Goal: Task Accomplishment & Management: Manage account settings

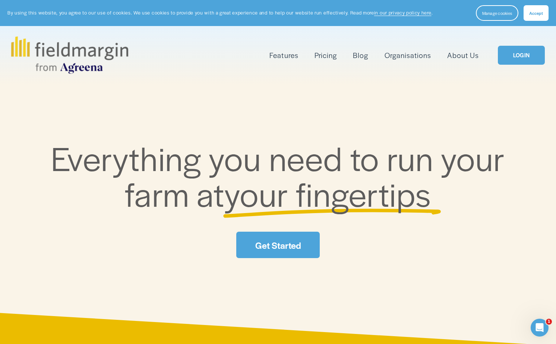
click at [520, 60] on link "LOGIN" at bounding box center [521, 55] width 47 height 19
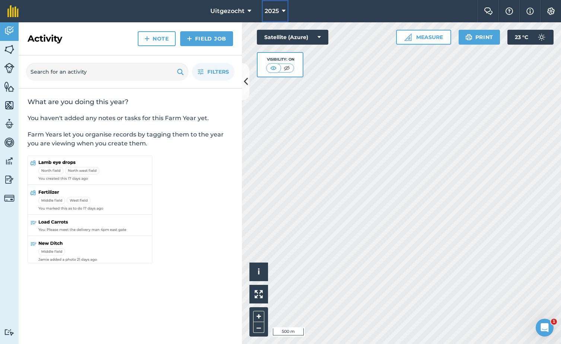
click at [288, 12] on button "2025" at bounding box center [275, 11] width 27 height 22
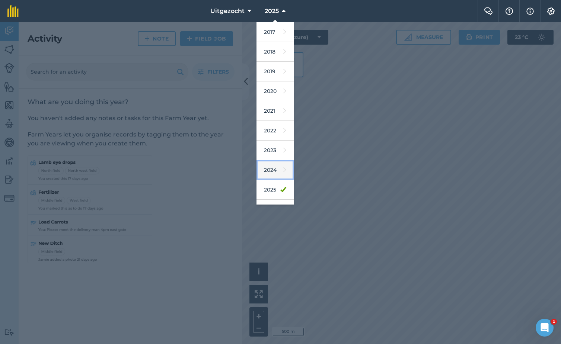
click at [272, 169] on link "2024" at bounding box center [275, 171] width 37 height 20
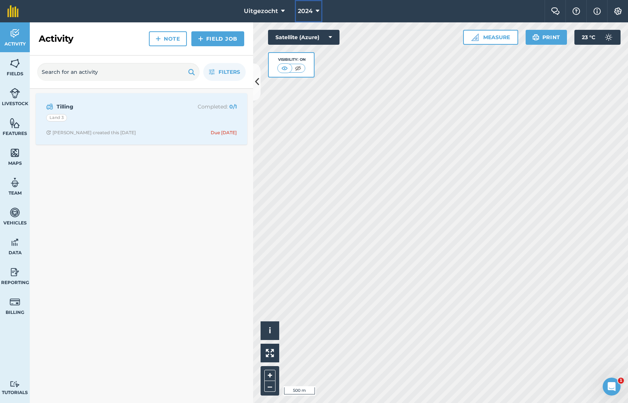
click at [318, 9] on icon at bounding box center [318, 11] width 4 height 9
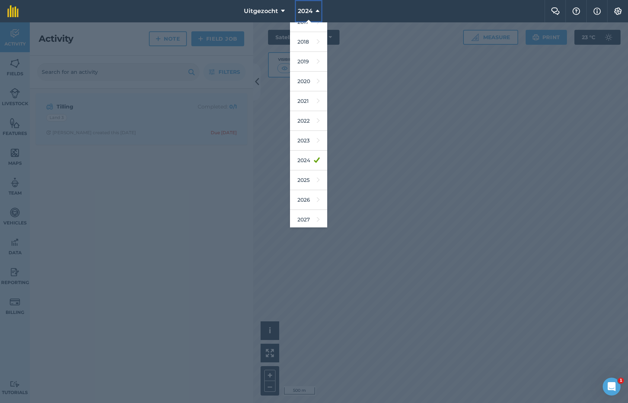
scroll to position [12, 0]
click at [304, 194] on link "2026" at bounding box center [308, 198] width 37 height 20
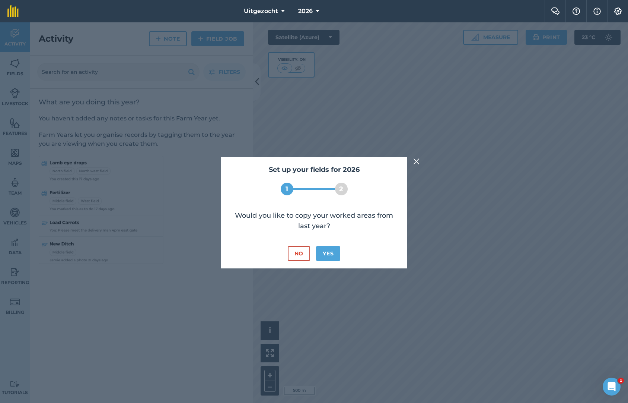
click at [417, 157] on img at bounding box center [416, 161] width 7 height 9
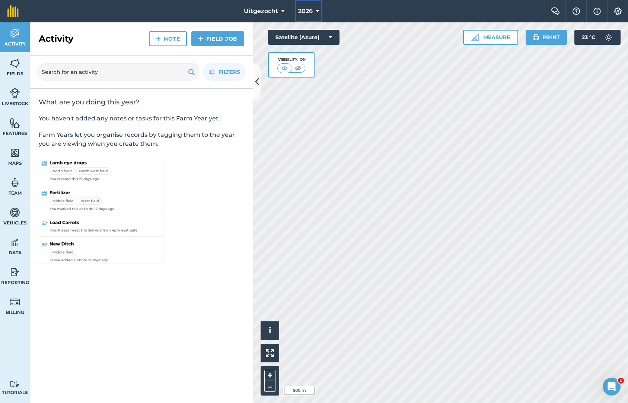
click at [317, 6] on button "2026" at bounding box center [308, 11] width 27 height 22
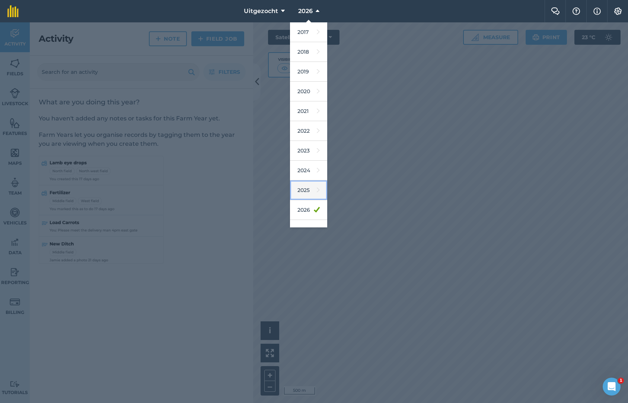
click at [308, 188] on link "2025" at bounding box center [308, 190] width 37 height 20
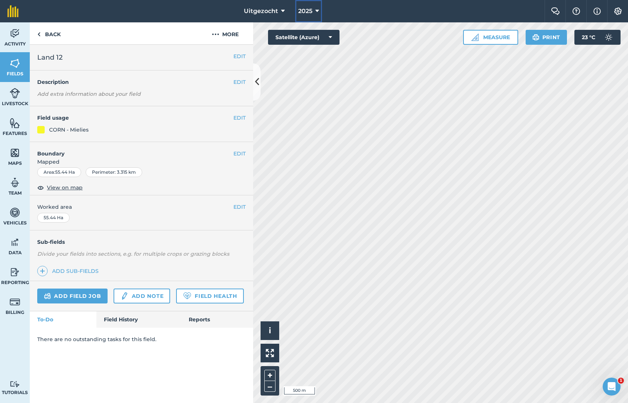
click at [320, 10] on button "2025" at bounding box center [308, 11] width 27 height 22
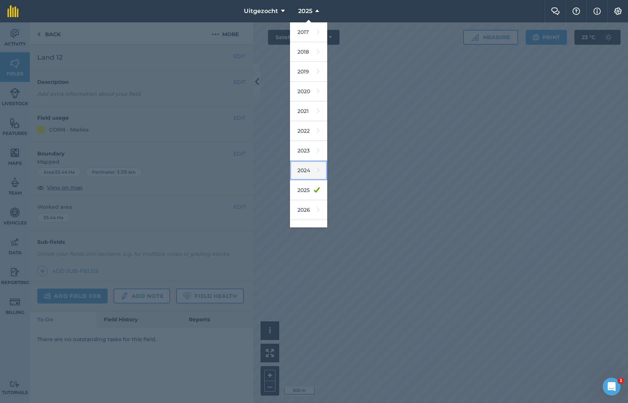
click at [308, 171] on link "2024" at bounding box center [308, 171] width 37 height 20
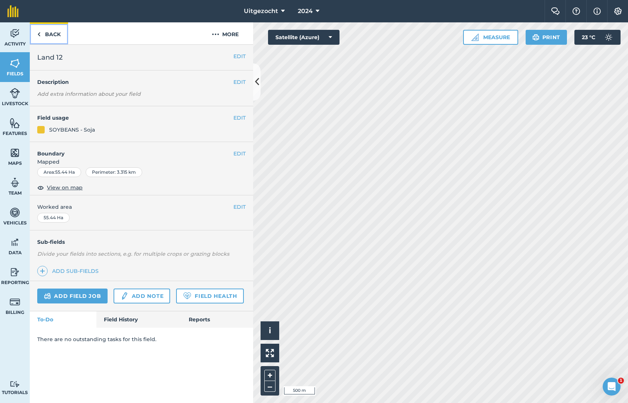
click at [42, 34] on link "Back" at bounding box center [49, 33] width 38 height 22
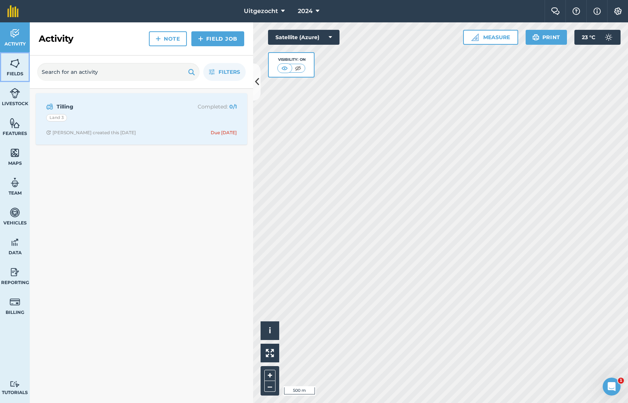
click at [12, 66] on img at bounding box center [15, 63] width 10 height 11
